Goal: Task Accomplishment & Management: Complete application form

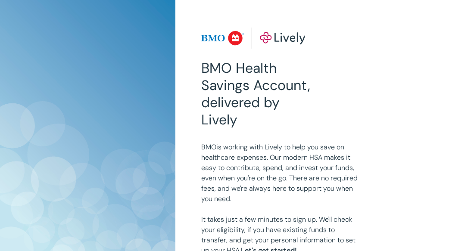
type input "[EMAIL_ADDRESS][DOMAIN_NAME]"
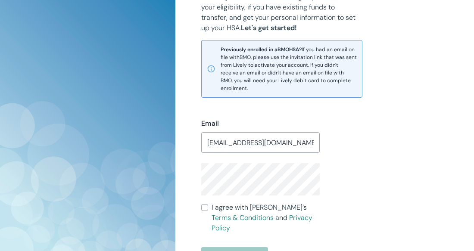
click at [204, 204] on input "I agree with Lively’s Terms & Conditions and Privacy Policy" at bounding box center [204, 207] width 7 height 7
checkbox input "true"
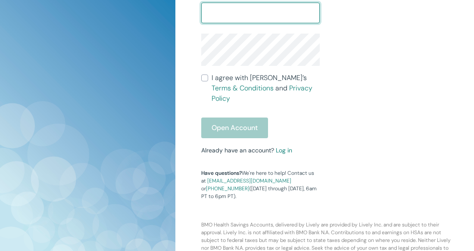
scroll to position [355, 0]
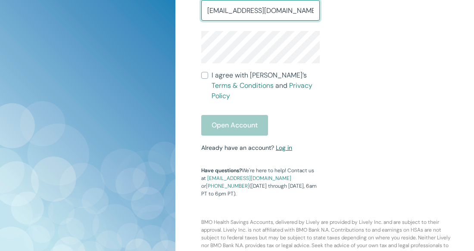
click at [285, 144] on link "Log in" at bounding box center [284, 148] width 16 height 8
